Goal: Check status: Check status

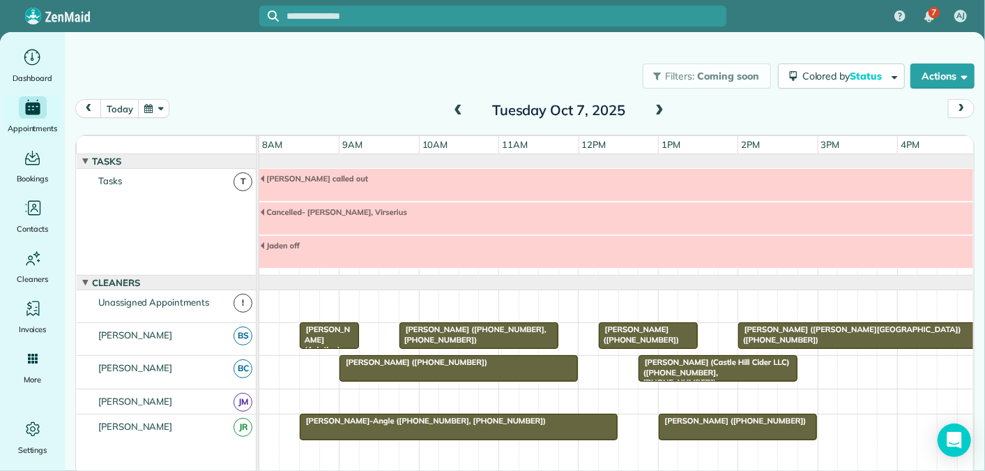
scroll to position [82, 0]
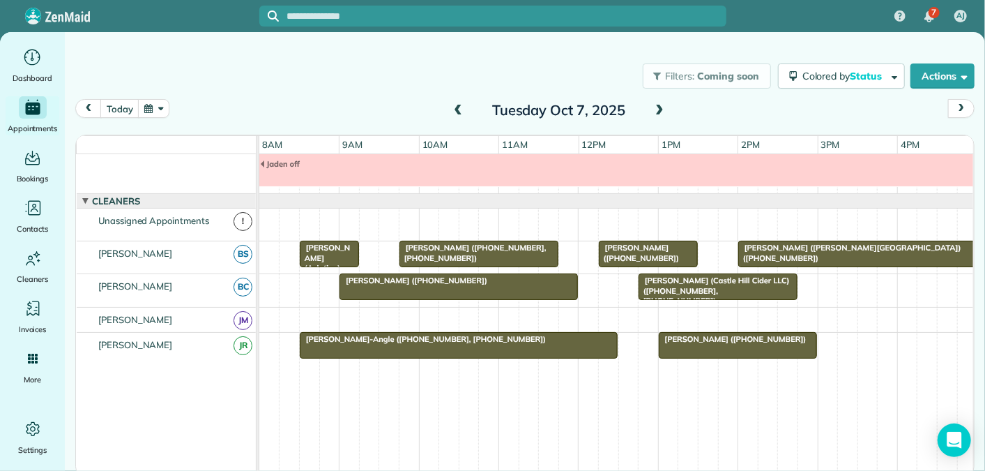
click at [463, 248] on span "[PERSON_NAME] ([PHONE_NUMBER], [PHONE_NUMBER])" at bounding box center [473, 253] width 148 height 20
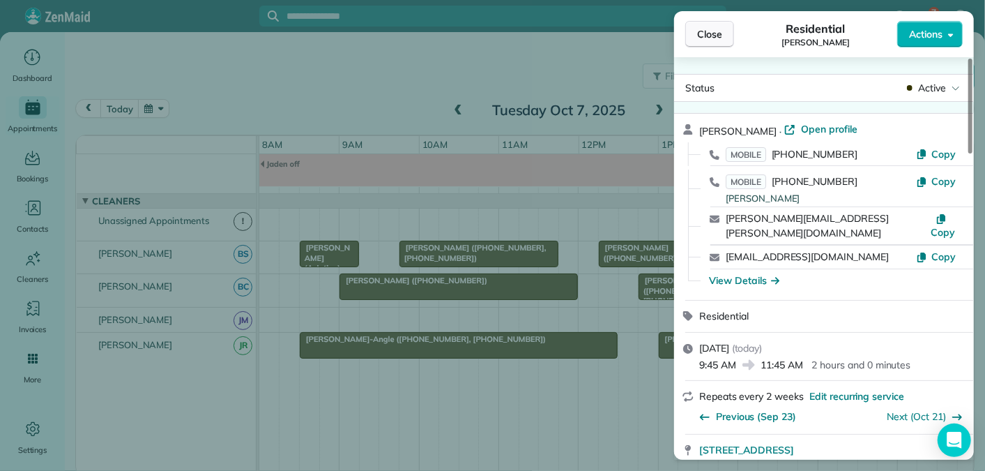
click at [720, 26] on button "Close" at bounding box center [710, 34] width 49 height 27
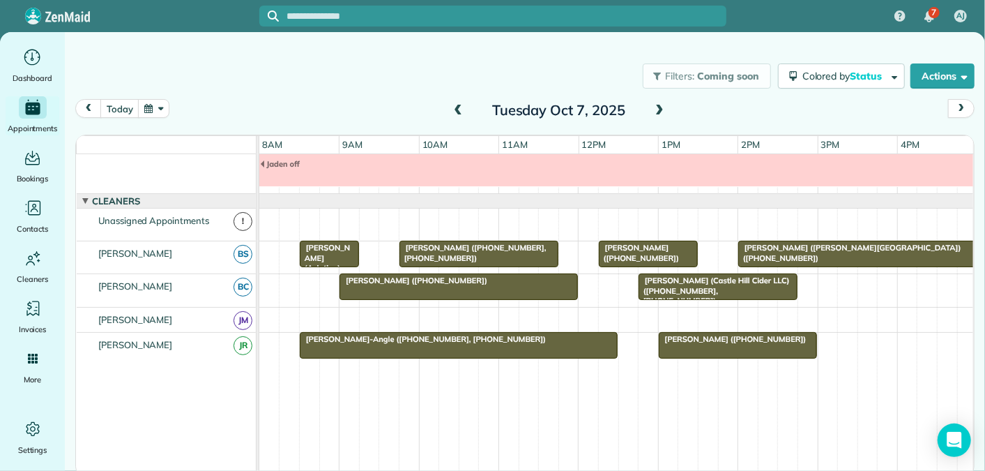
click at [455, 107] on span at bounding box center [458, 111] width 15 height 13
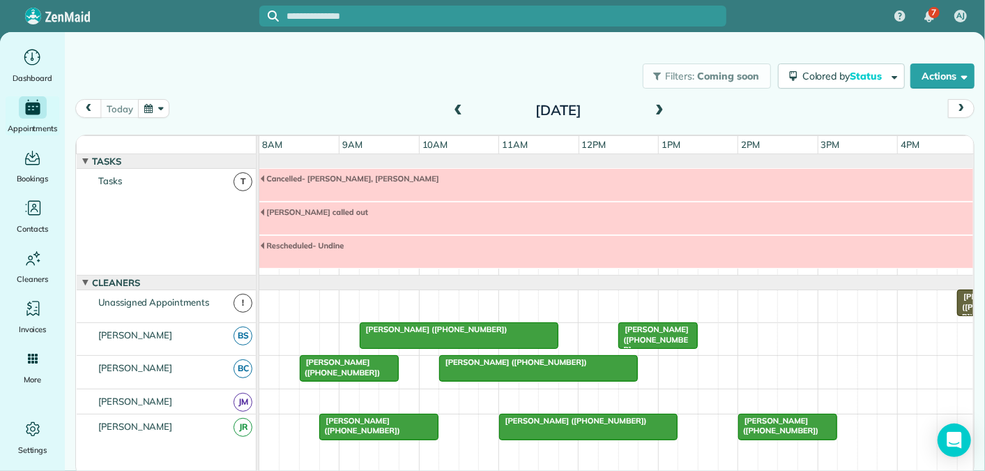
scroll to position [82, 0]
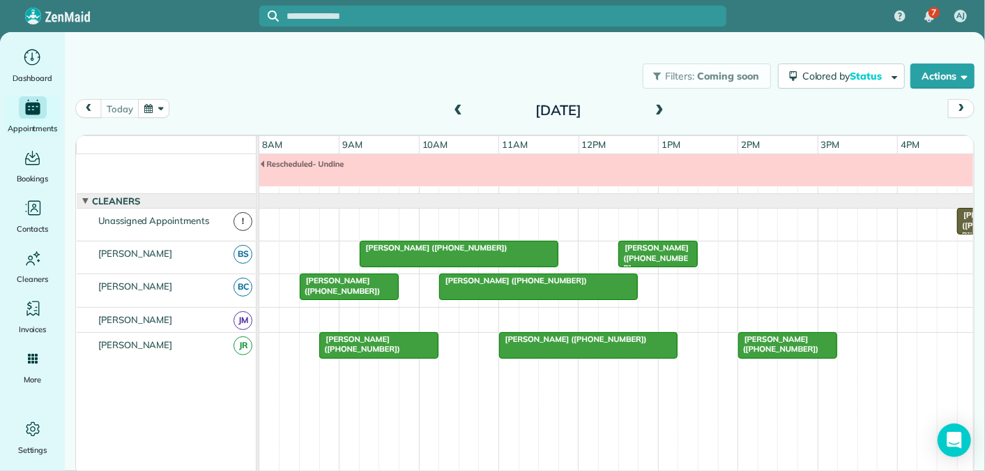
click at [522, 339] on span "[PERSON_NAME] ([PHONE_NUMBER])" at bounding box center [573, 339] width 149 height 10
